Goal: Task Accomplishment & Management: Manage account settings

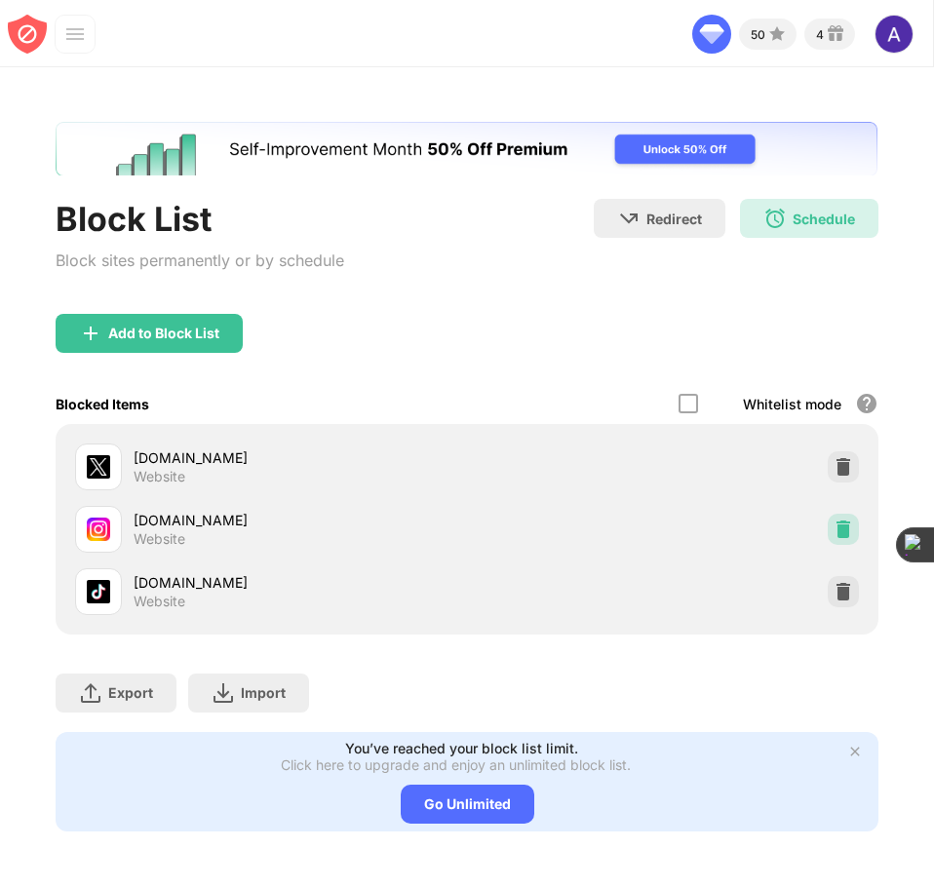
click at [845, 538] on img at bounding box center [843, 529] width 19 height 19
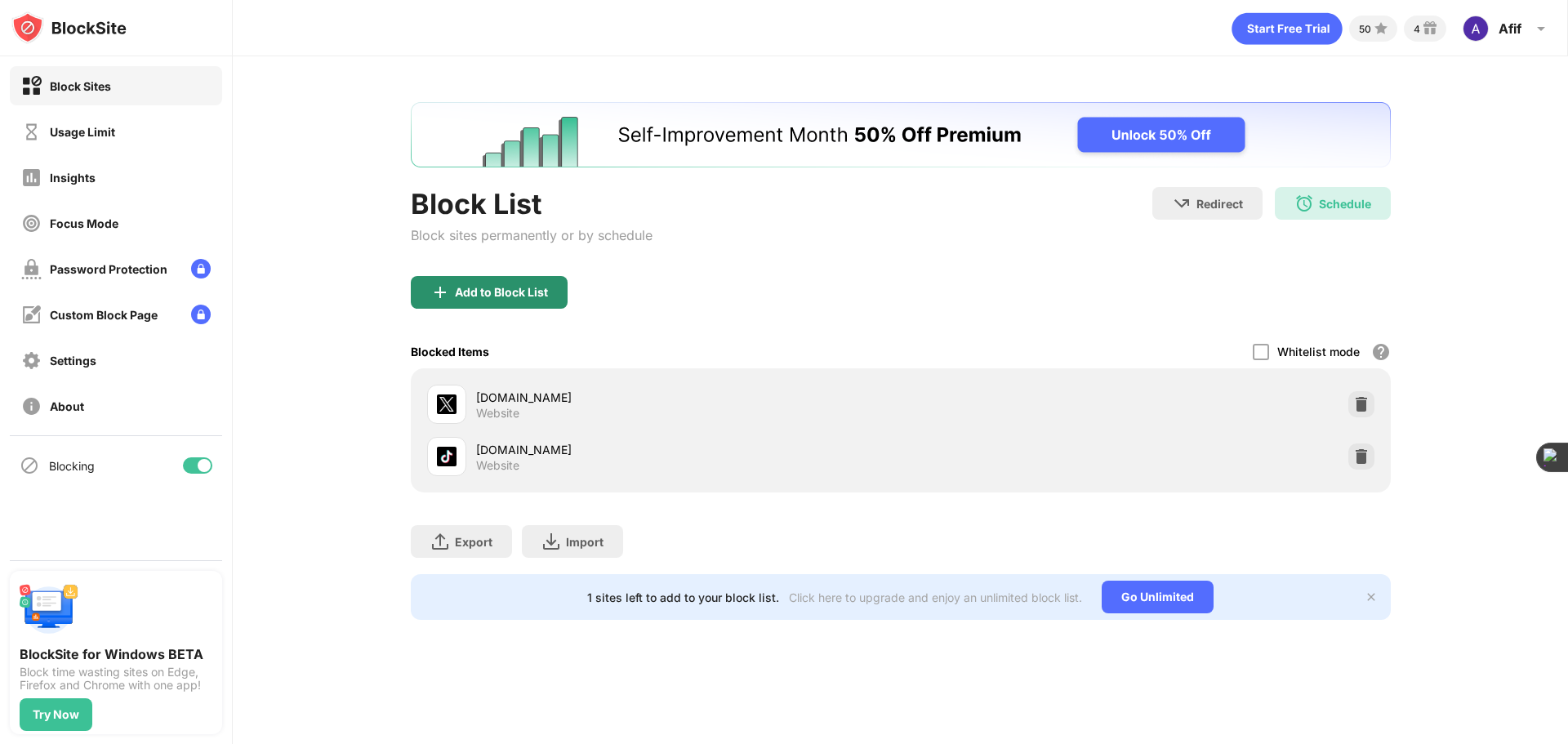
click at [453, 294] on div "Add to Block List" at bounding box center [488, 292] width 157 height 33
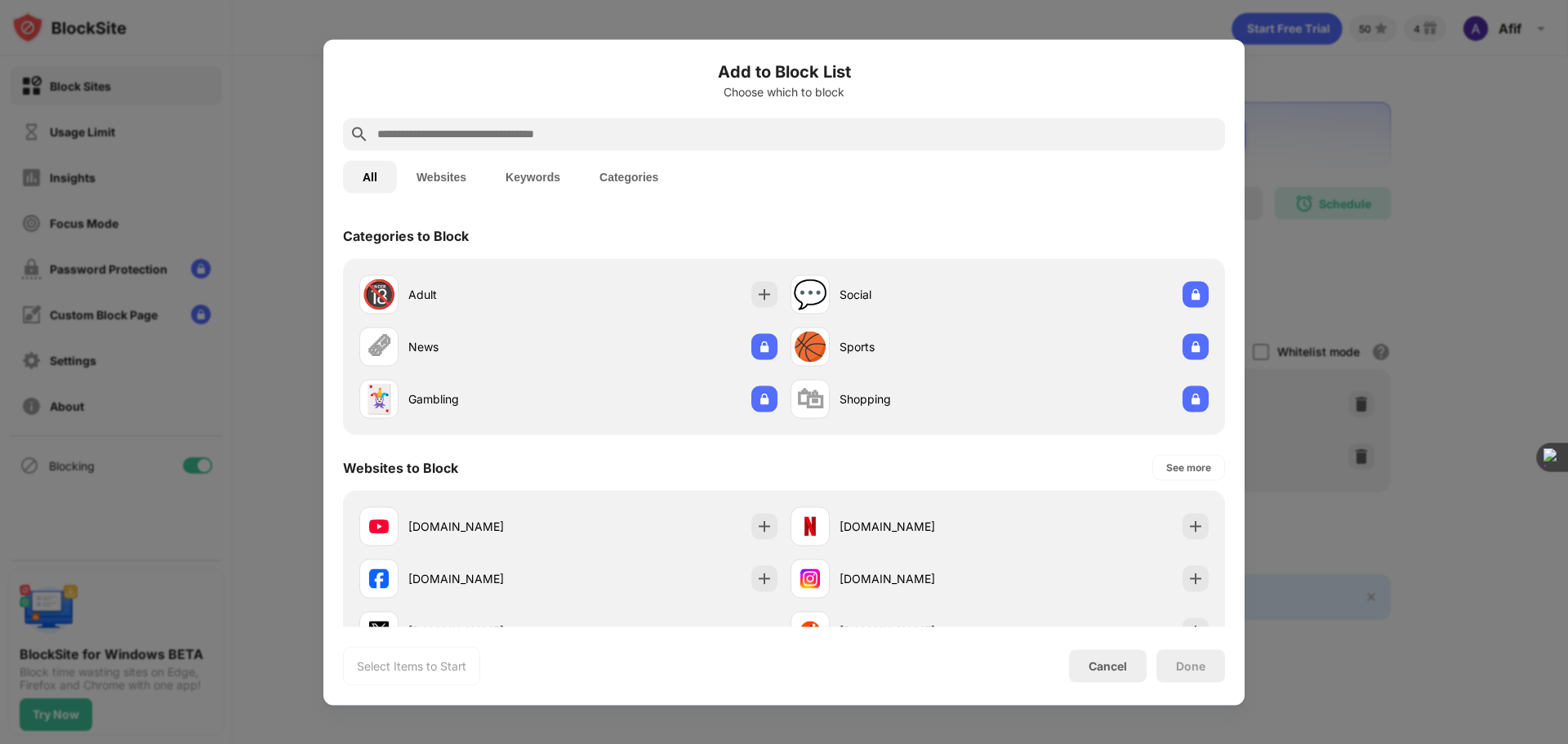
scroll to position [81, 0]
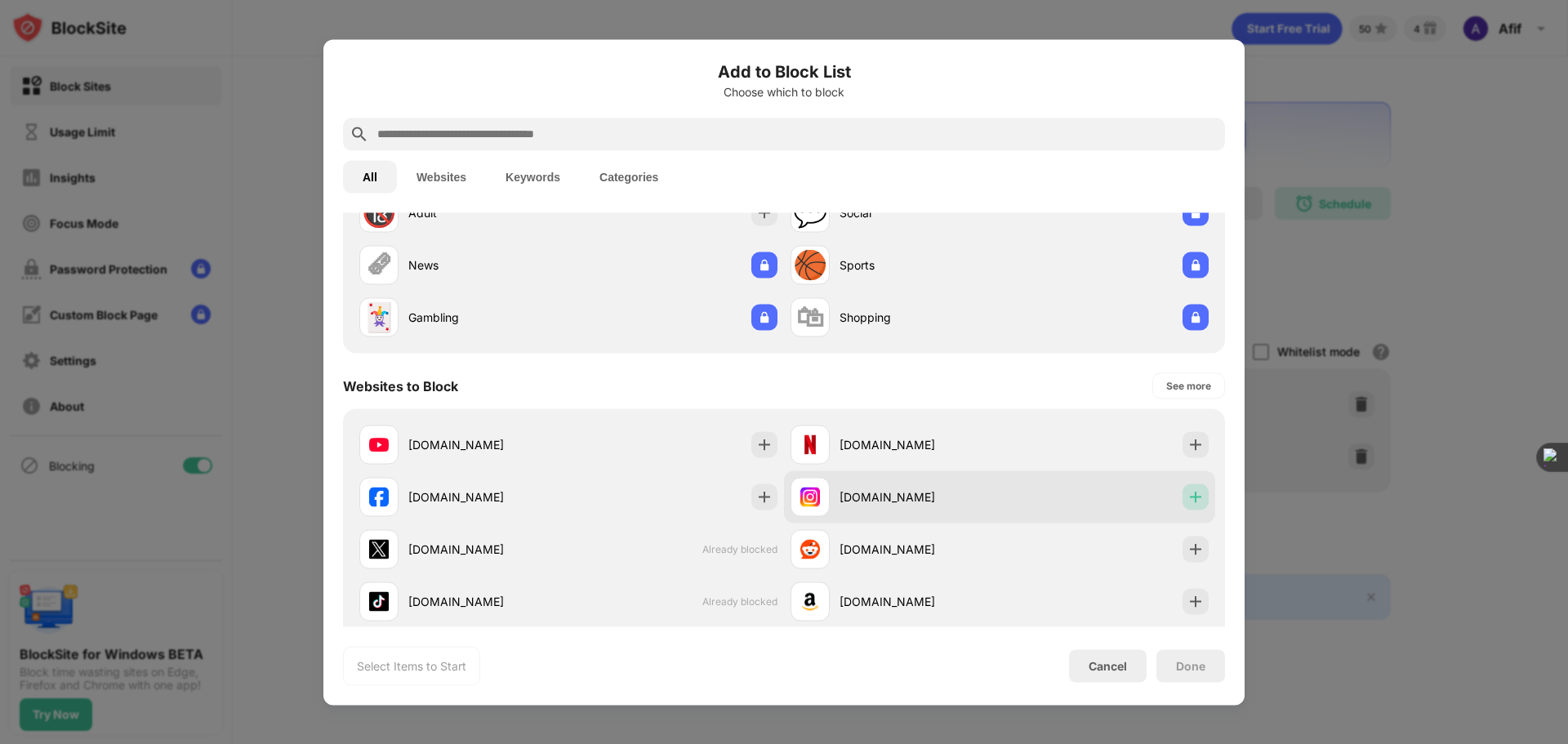
click at [781, 499] on img at bounding box center [1195, 496] width 16 height 16
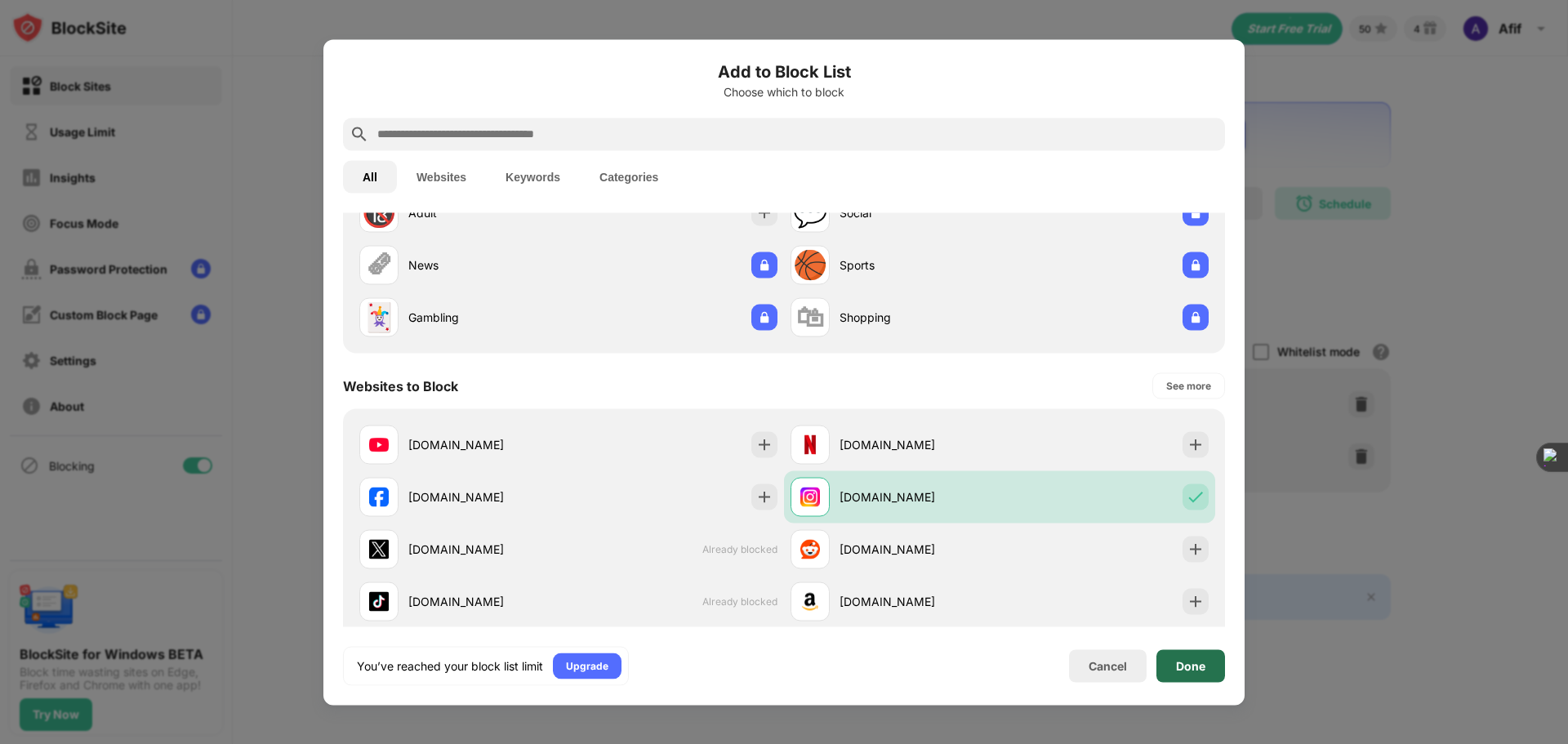
click at [781, 668] on div "Done" at bounding box center [1190, 666] width 29 height 13
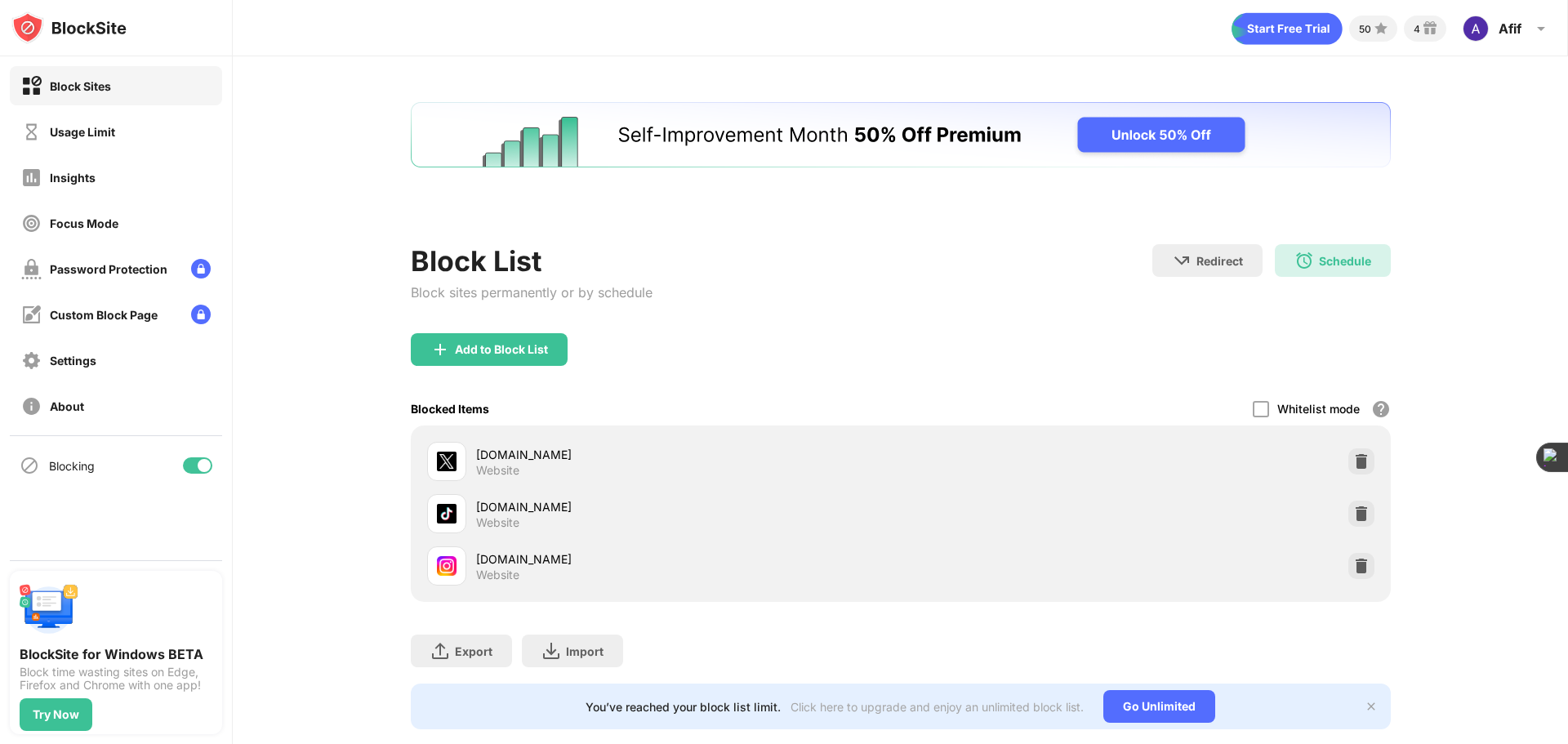
scroll to position [0, 0]
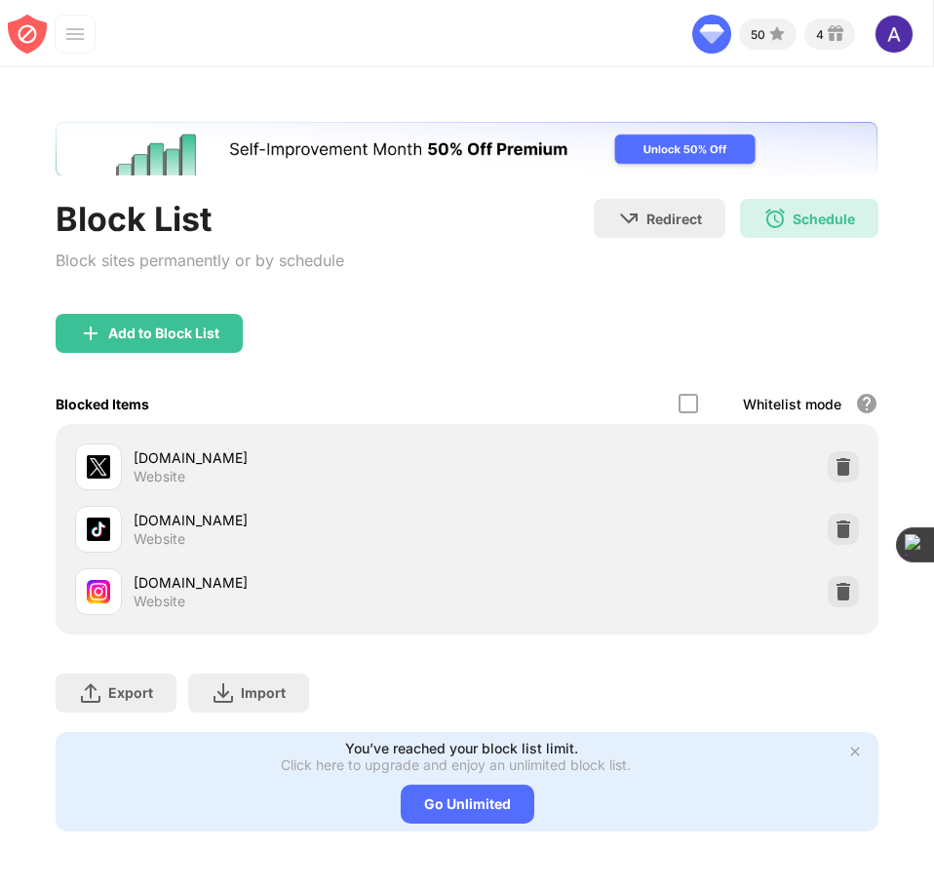
click at [68, 123] on img "Banner Message" at bounding box center [467, 149] width 822 height 55
click at [843, 582] on img at bounding box center [843, 591] width 19 height 19
